Goal: Information Seeking & Learning: Learn about a topic

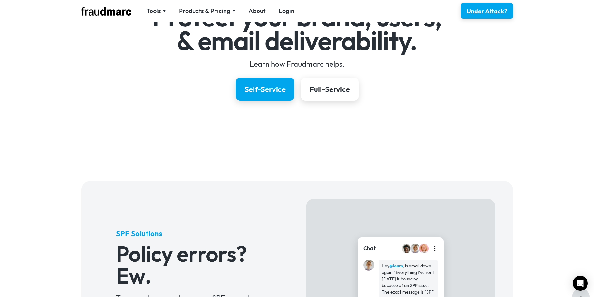
scroll to position [125, 0]
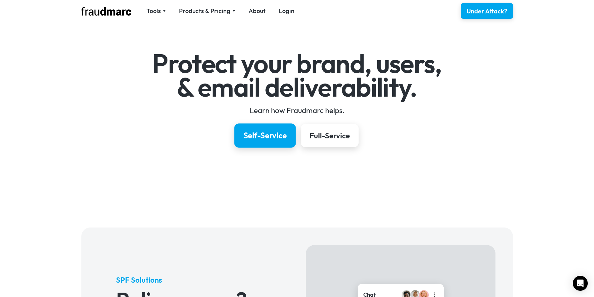
click at [258, 139] on div "Self-Service" at bounding box center [264, 135] width 43 height 11
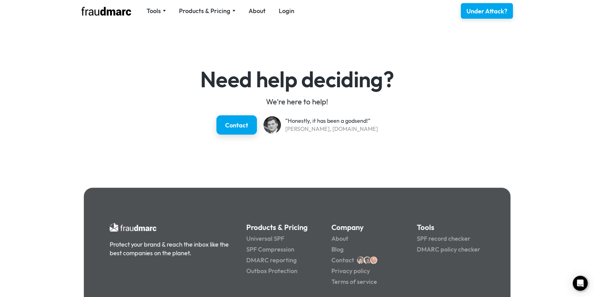
scroll to position [883, 0]
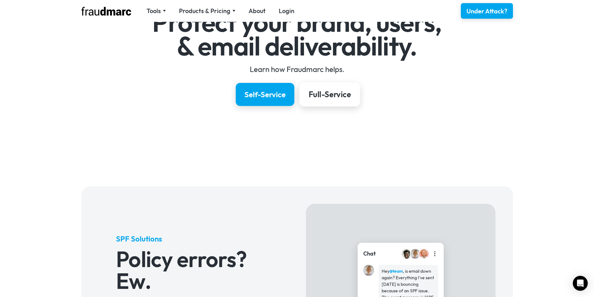
click at [343, 94] on div "Full-Service" at bounding box center [329, 94] width 42 height 11
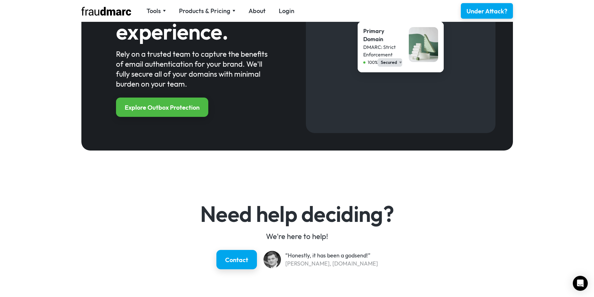
scroll to position [727, 0]
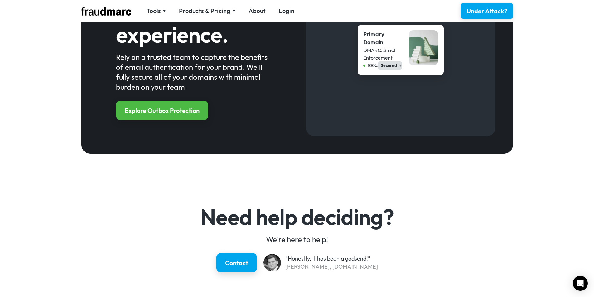
click at [193, 120] on div "A complete email auth experience. Rely on a trusted team to capture the benefit…" at bounding box center [297, 50] width 397 height 172
click at [193, 116] on link "Explore Outbox Protection" at bounding box center [162, 110] width 97 height 20
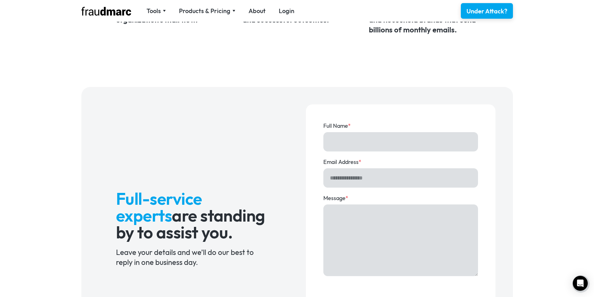
scroll to position [436, 0]
